Goal: Information Seeking & Learning: Learn about a topic

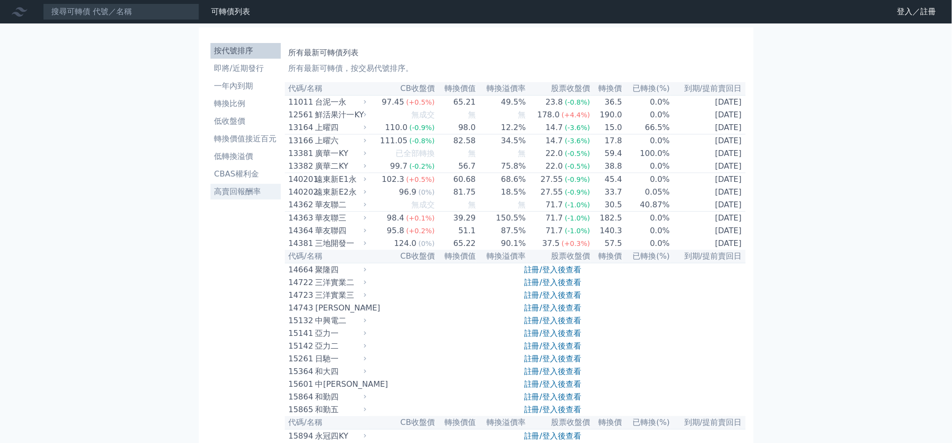
click at [261, 194] on li "高賣回報酬率" at bounding box center [246, 192] width 70 height 12
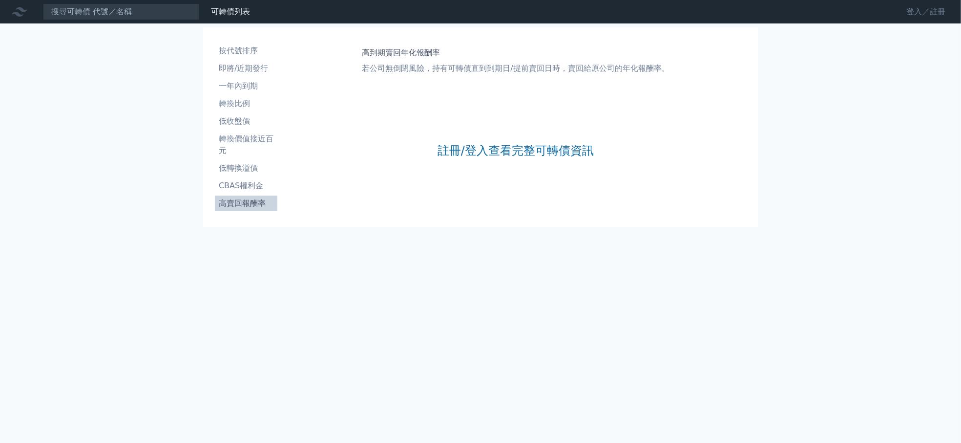
click at [911, 9] on link "登入／註冊" at bounding box center [926, 12] width 55 height 16
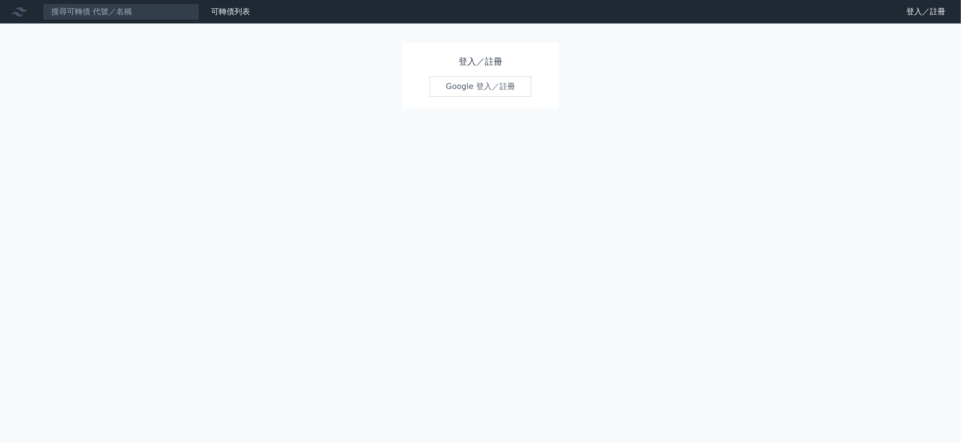
click at [496, 89] on link "Google 登入／註冊" at bounding box center [481, 86] width 102 height 21
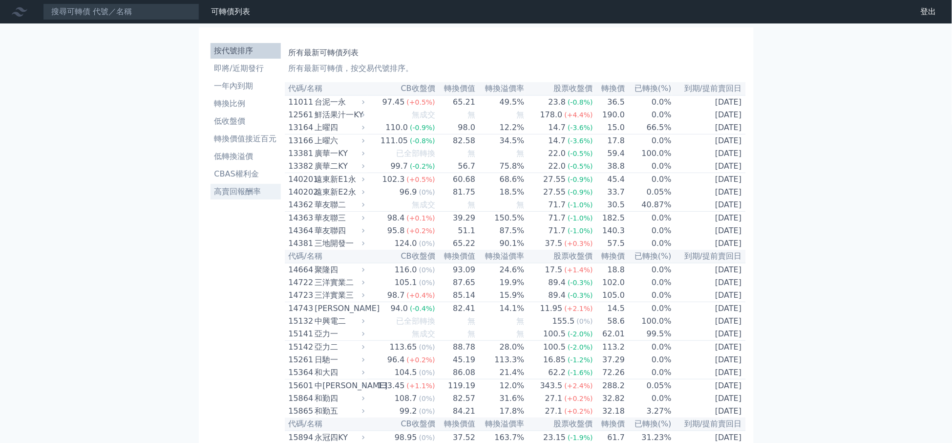
click at [254, 186] on li "高賣回報酬率" at bounding box center [246, 192] width 70 height 12
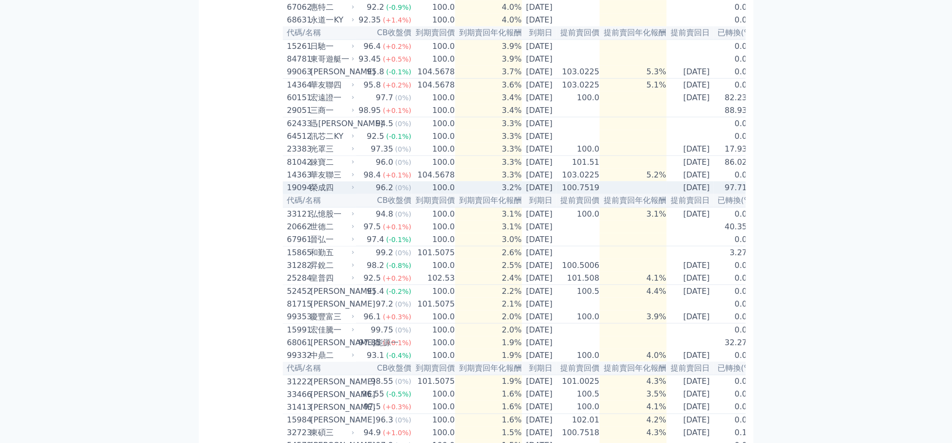
scroll to position [438, 0]
